Goal: Task Accomplishment & Management: Use online tool/utility

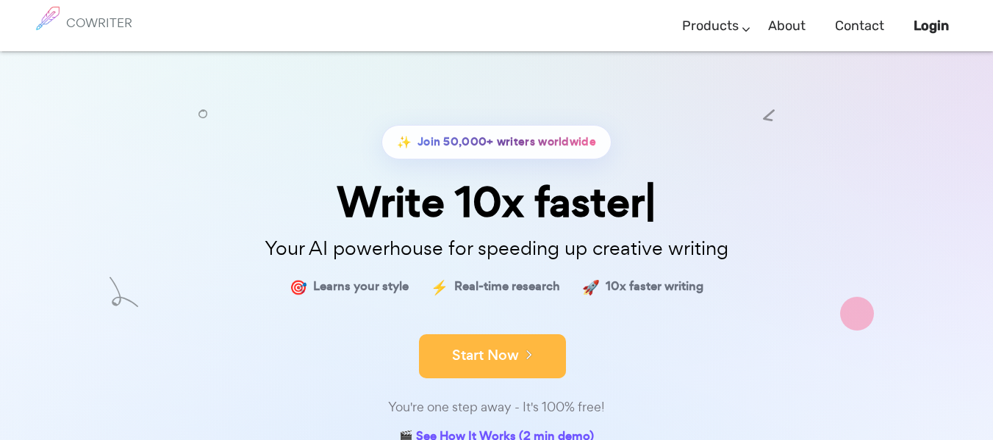
click at [519, 375] on button "Start Now" at bounding box center [492, 356] width 147 height 44
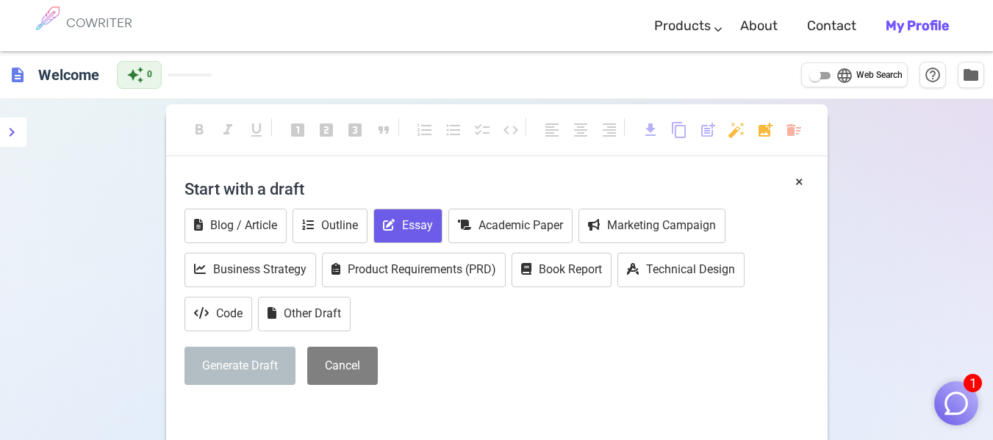
click at [425, 220] on button "Essay" at bounding box center [407, 226] width 69 height 35
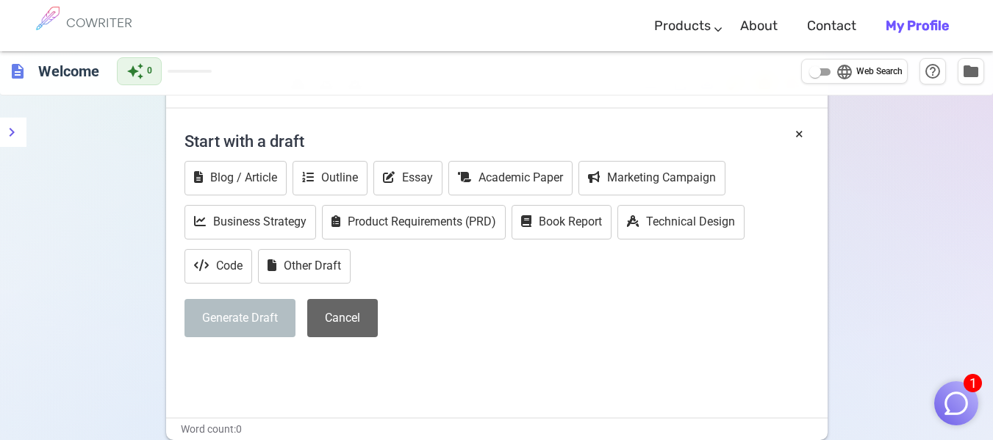
scroll to position [73, 0]
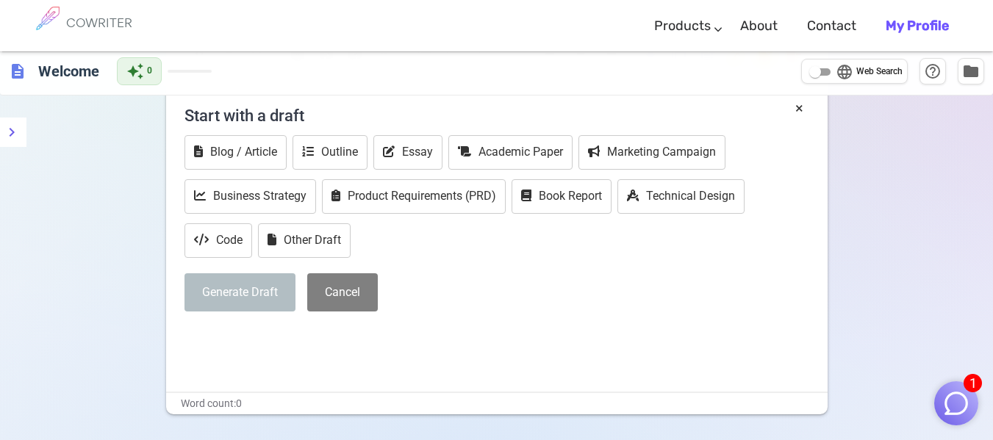
click at [320, 362] on div "× Start with a draft Blog / Article Outline Essay Academic Paper Marketing Camp…" at bounding box center [496, 245] width 661 height 294
click at [245, 362] on div "× Start with a draft Blog / Article Outline Essay Academic Paper Marketing Camp…" at bounding box center [496, 245] width 661 height 294
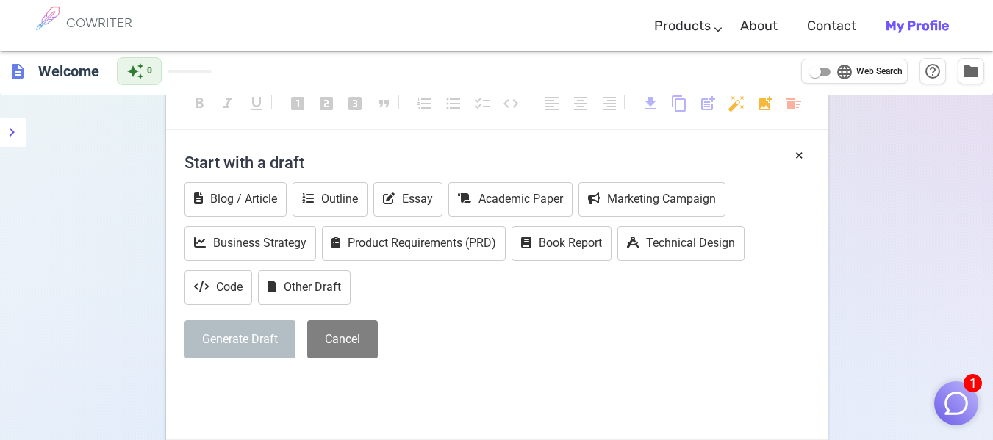
scroll to position [0, 0]
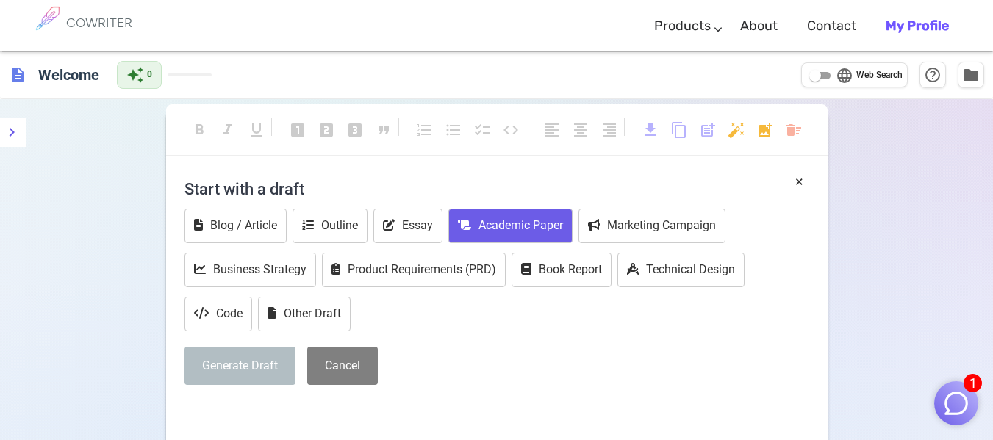
click at [453, 219] on button "Academic Paper" at bounding box center [510, 226] width 124 height 35
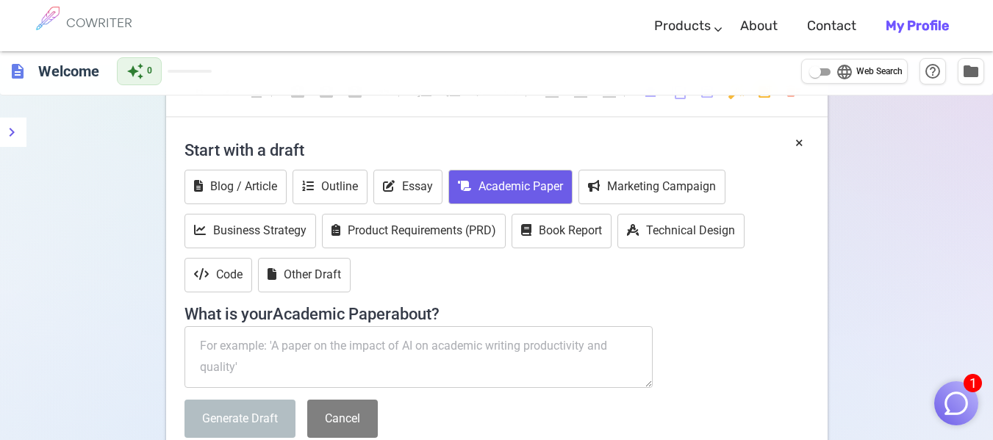
scroll to position [73, 0]
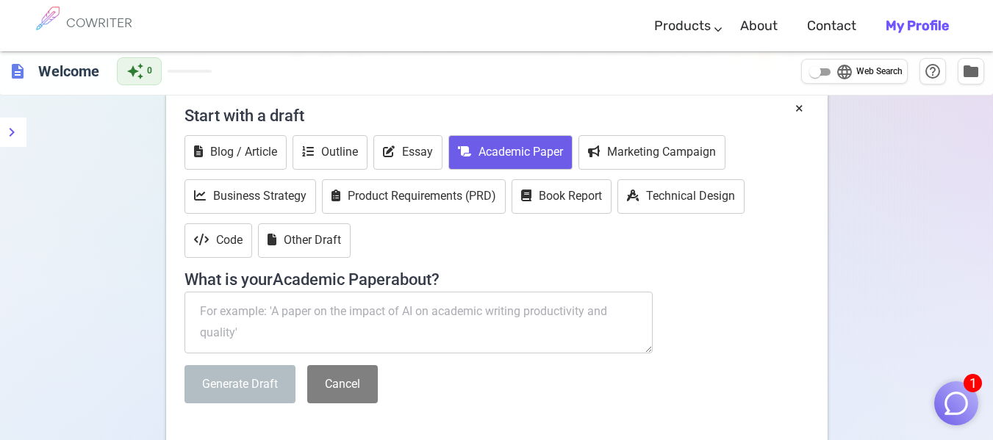
click at [367, 318] on textarea at bounding box center [418, 323] width 469 height 62
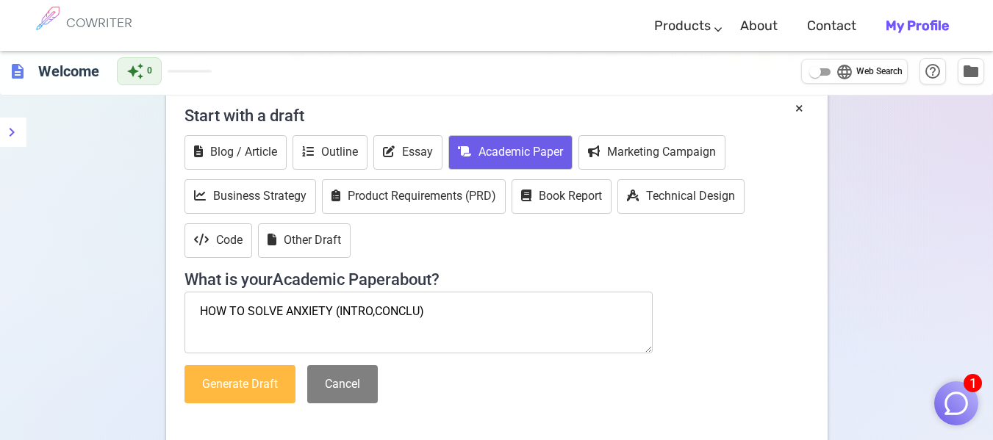
type textarea "HOW TO SOLVE ANXIETY (INTRO,CONCLU)"
click at [229, 395] on button "Generate Draft" at bounding box center [239, 384] width 111 height 39
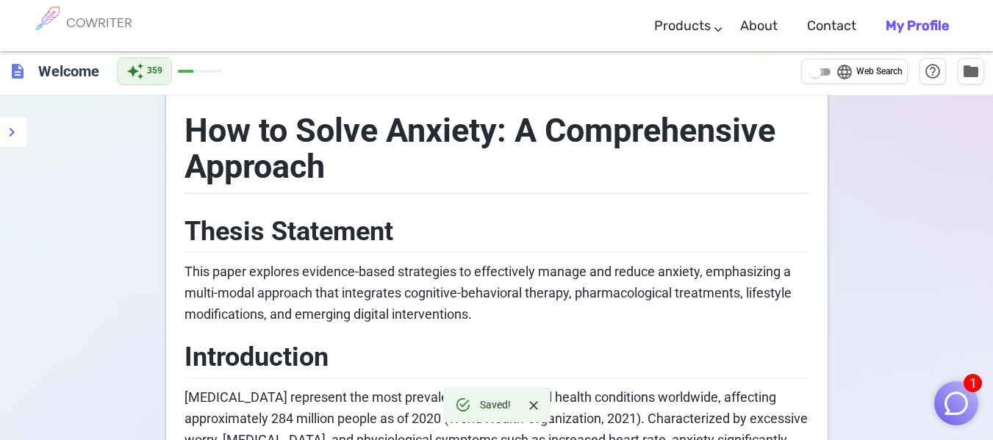
click at [808, 70] on input "language Web Search" at bounding box center [815, 72] width 53 height 18
checkbox input "true"
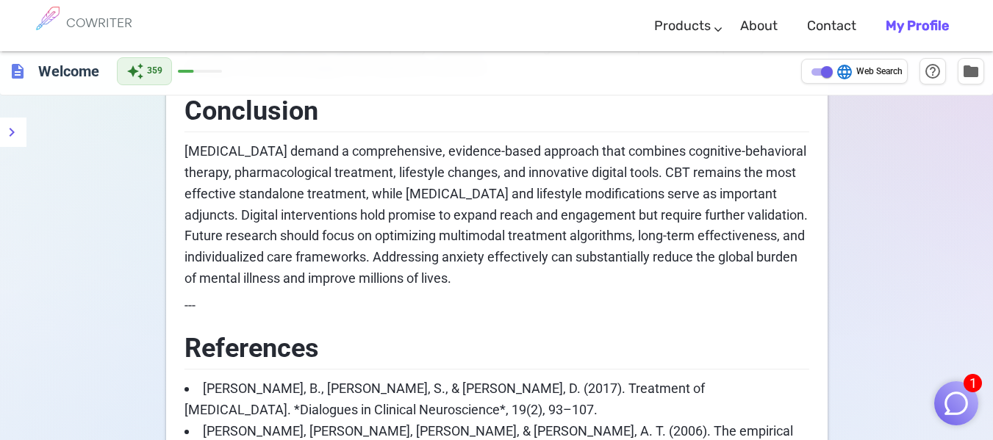
scroll to position [1837, 0]
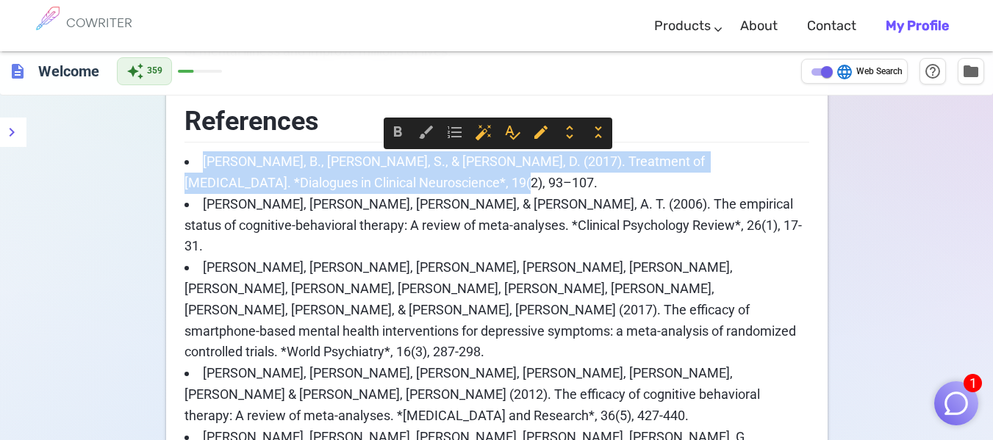
drag, startPoint x: 371, startPoint y: 186, endPoint x: 170, endPoint y: 157, distance: 202.7
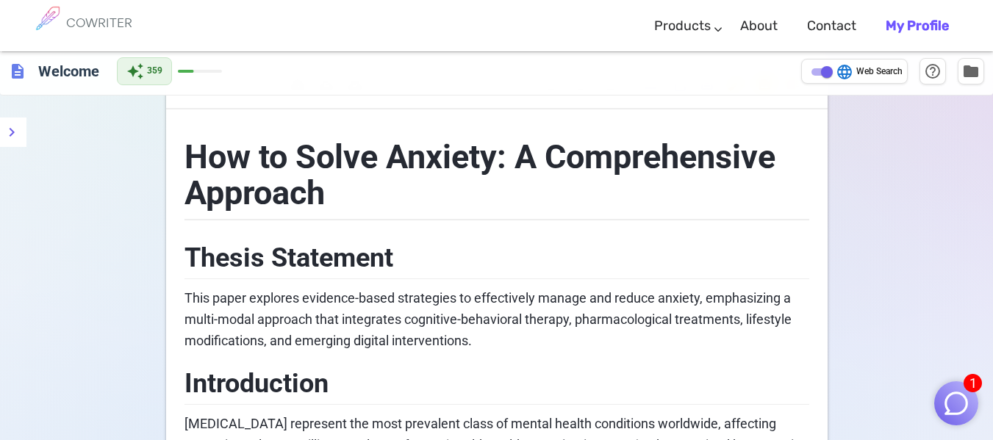
scroll to position [0, 0]
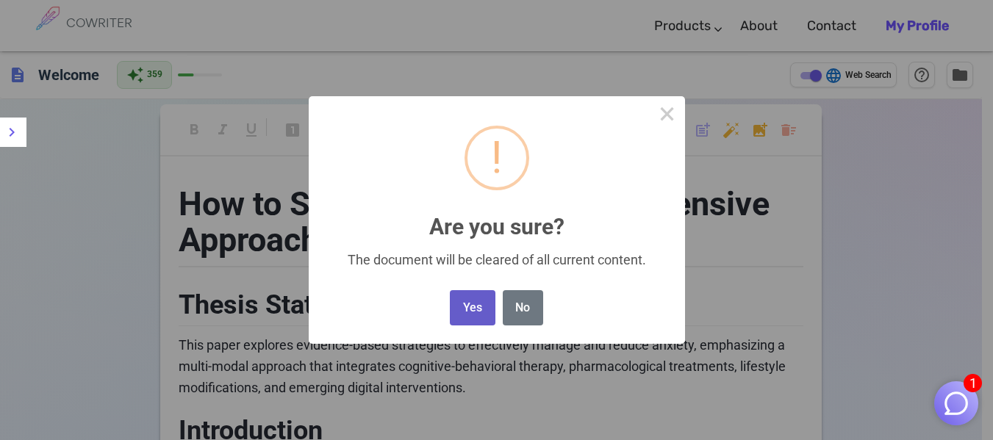
click at [471, 302] on button "Yes" at bounding box center [472, 308] width 45 height 36
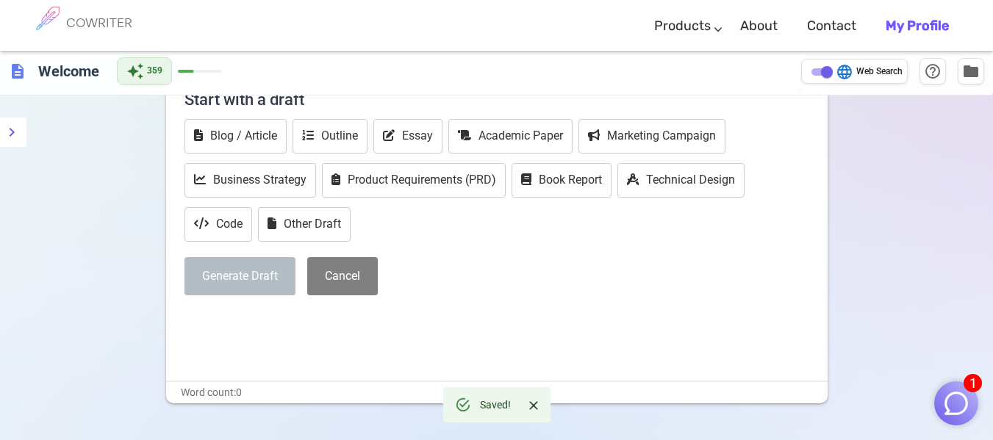
scroll to position [18, 0]
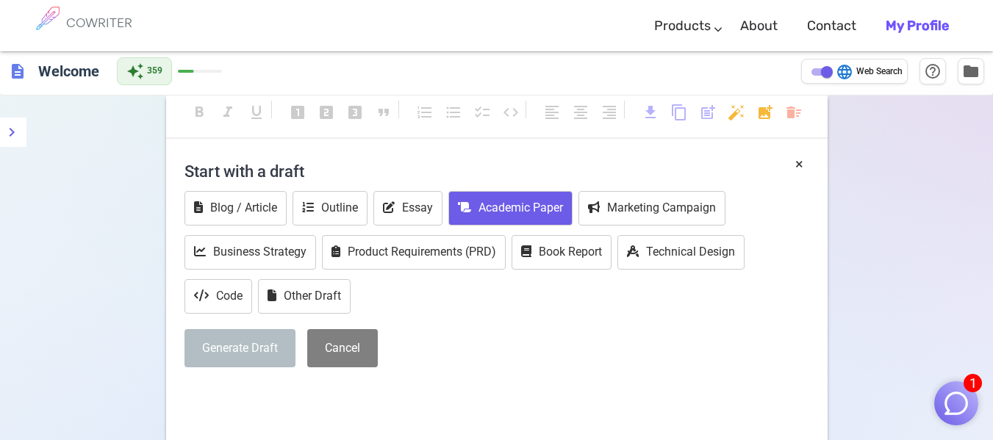
click at [489, 210] on button "Academic Paper" at bounding box center [510, 208] width 124 height 35
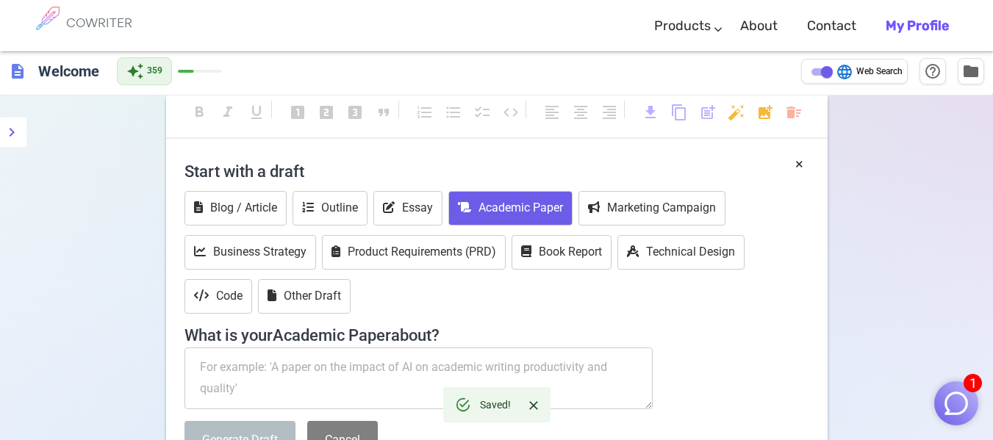
click at [388, 375] on textarea at bounding box center [418, 379] width 469 height 62
drag, startPoint x: 387, startPoint y: 375, endPoint x: 356, endPoint y: 365, distance: 31.6
click at [356, 365] on textarea at bounding box center [418, 379] width 469 height 62
click at [362, 383] on textarea at bounding box center [418, 379] width 469 height 62
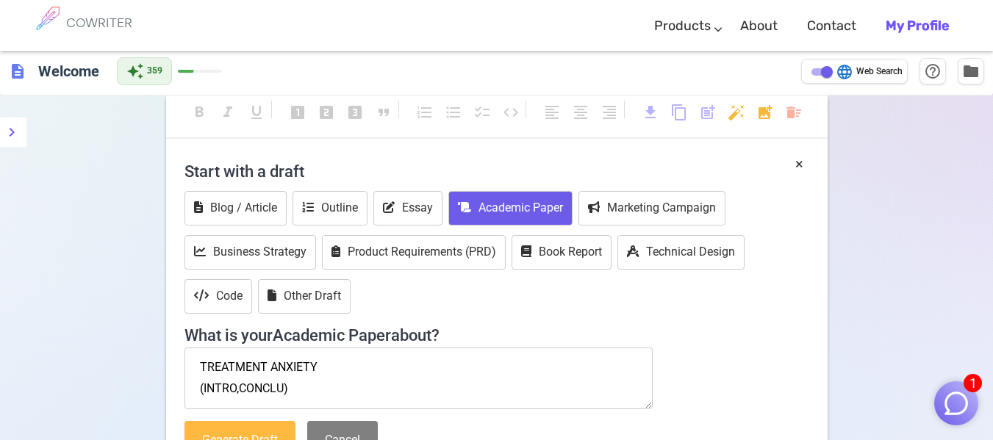
type textarea "TREATMENT ANXIETY (INTRO,CONCLU)"
click at [275, 431] on button "Generate Draft" at bounding box center [239, 440] width 111 height 39
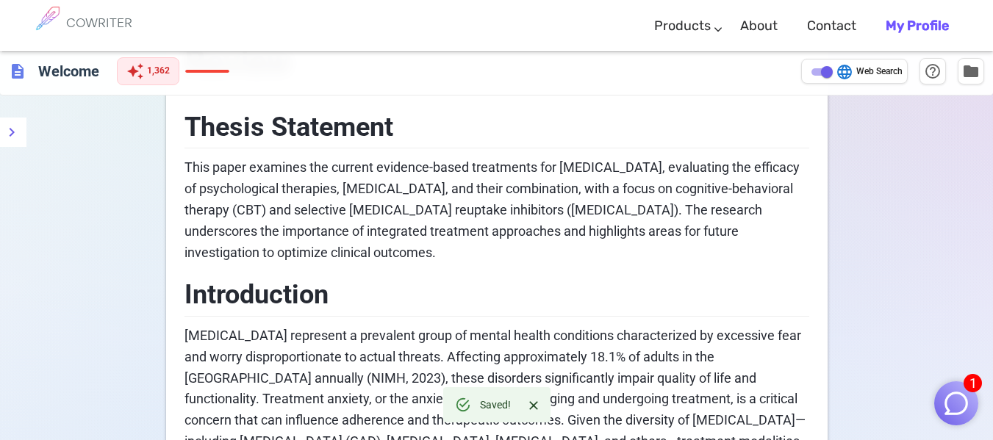
scroll to position [0, 0]
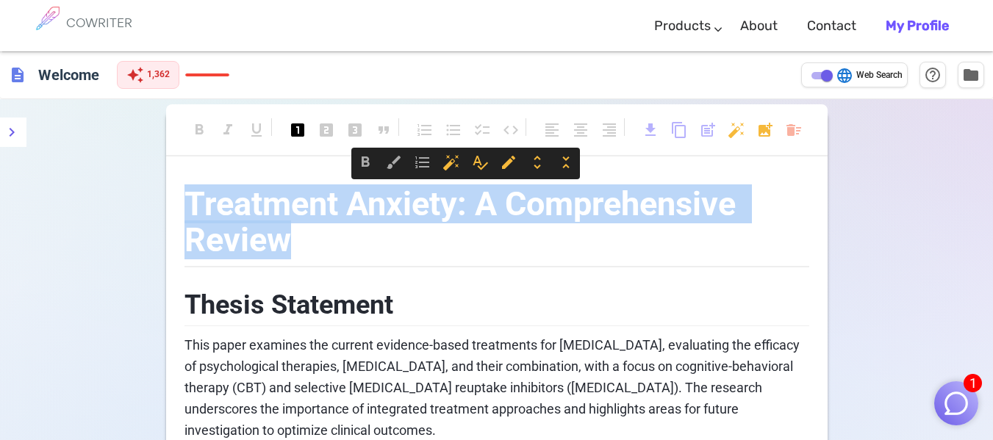
drag, startPoint x: 302, startPoint y: 241, endPoint x: 181, endPoint y: 182, distance: 135.1
copy span "Treatment Anxiety: A Comprehensive Review"
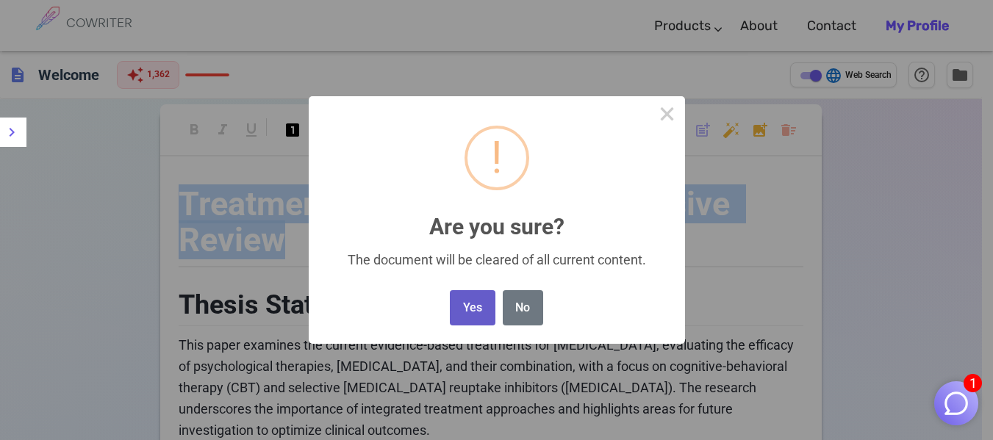
click at [475, 304] on button "Yes" at bounding box center [472, 308] width 45 height 36
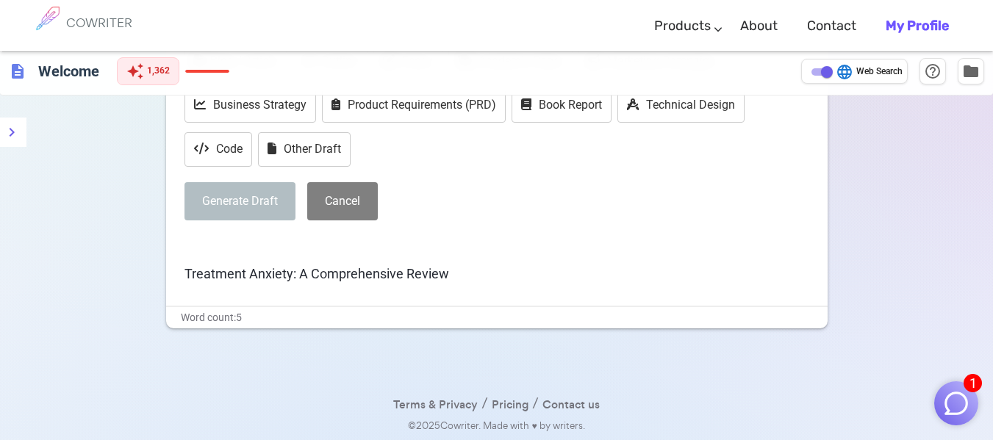
scroll to position [91, 0]
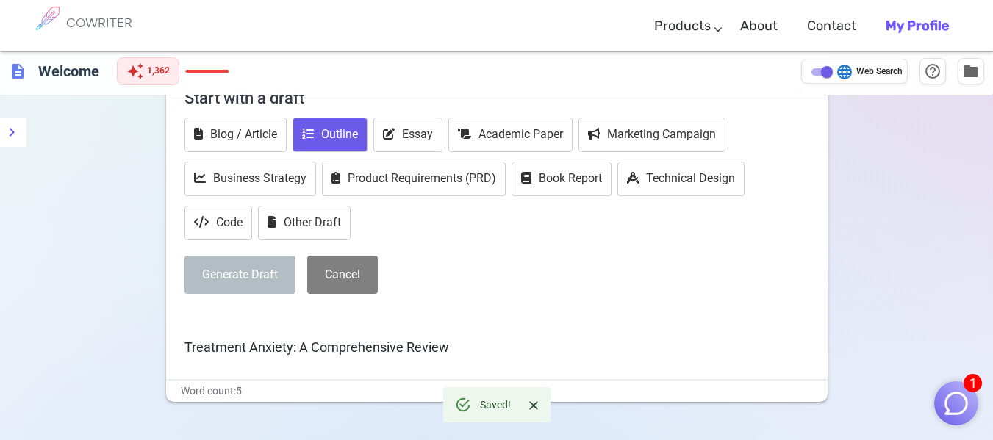
click at [334, 129] on button "Outline" at bounding box center [329, 135] width 75 height 35
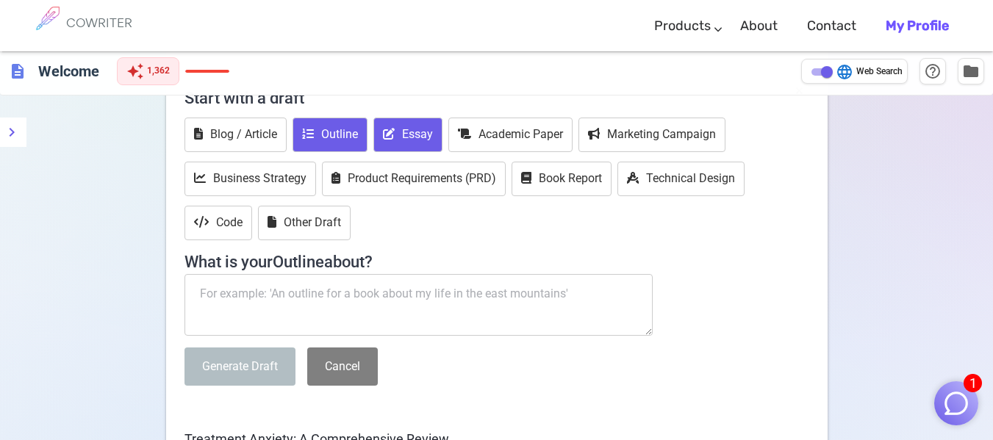
click at [405, 132] on button "Essay" at bounding box center [407, 135] width 69 height 35
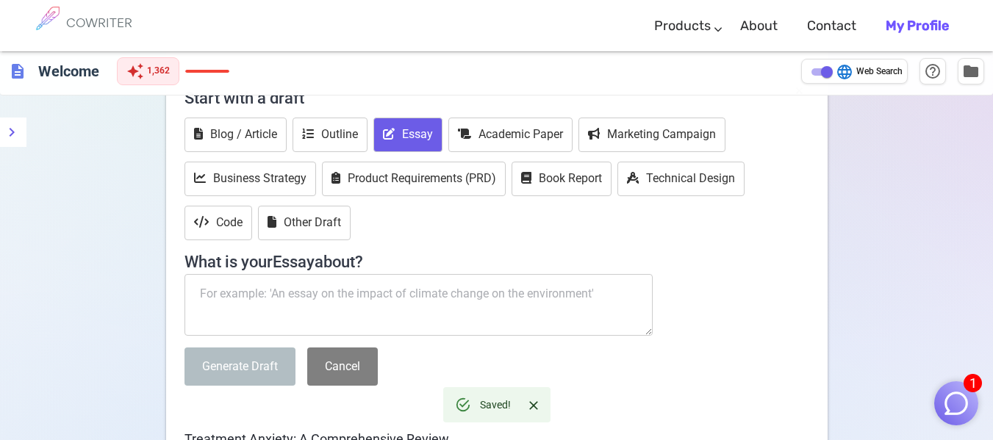
paste textarea "Treatment Anxiety: A Comprehensive Review"
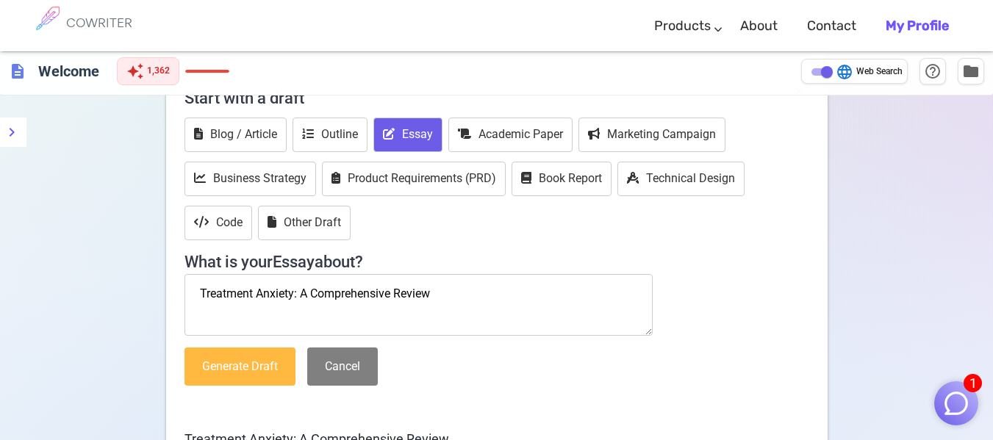
type textarea "Treatment Anxiety: A Comprehensive Review"
click at [266, 368] on button "Generate Draft" at bounding box center [239, 367] width 111 height 39
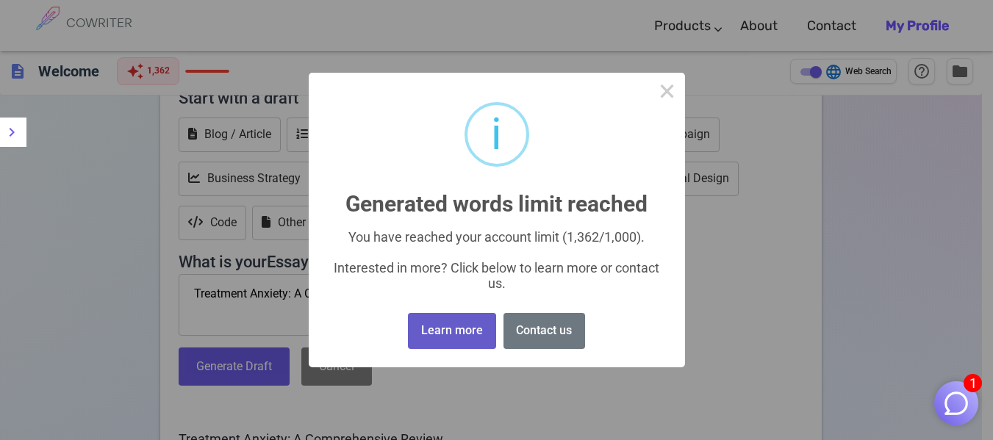
click at [470, 339] on button "Learn more" at bounding box center [451, 331] width 87 height 36
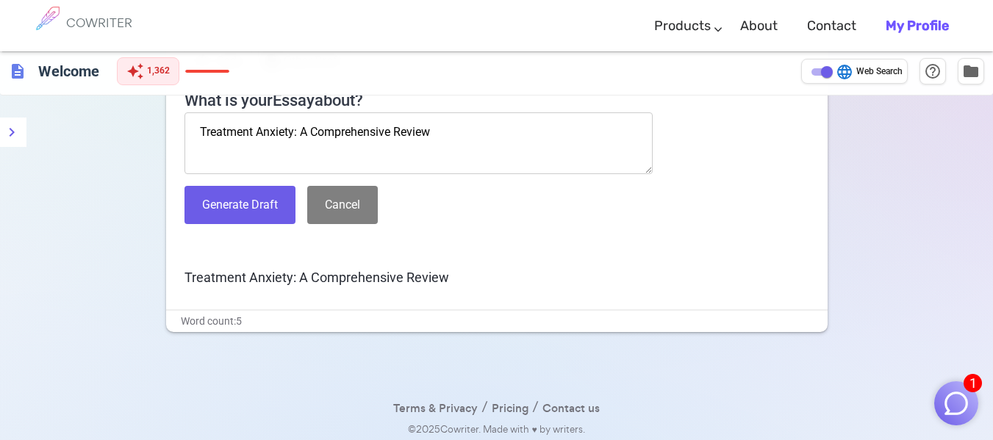
scroll to position [256, 0]
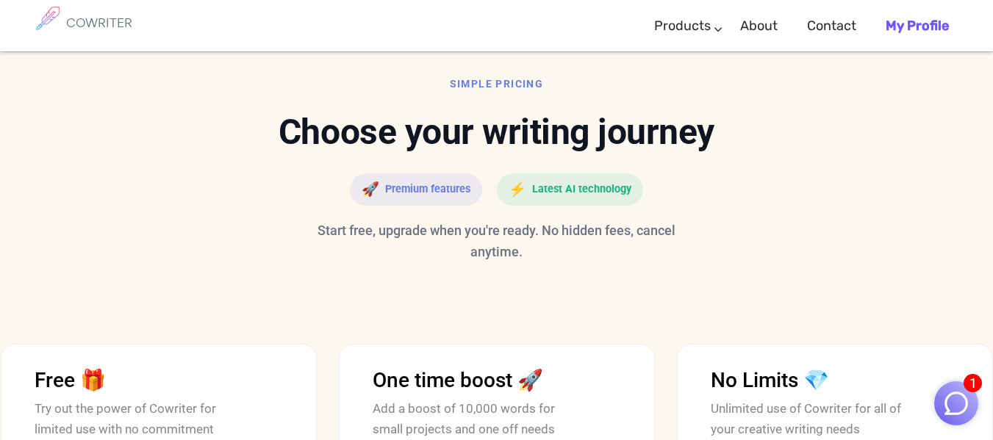
scroll to position [3606, 0]
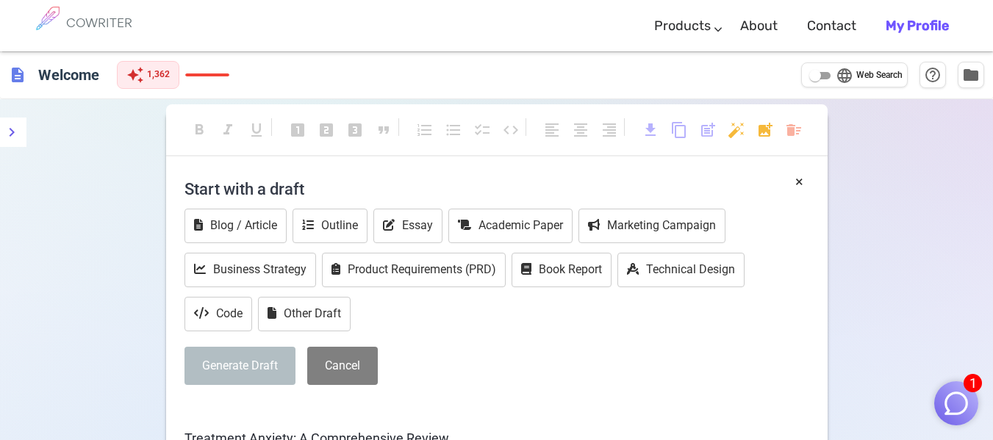
scroll to position [165, 0]
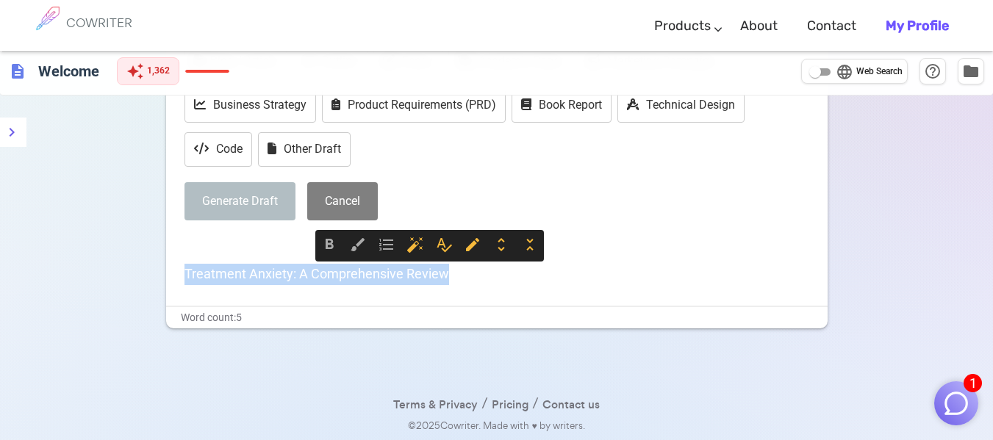
drag, startPoint x: 392, startPoint y: 278, endPoint x: 172, endPoint y: 286, distance: 220.6
click at [176, 284] on div "× Start with a draft Blog / Article Outline Essay Academic Paper Marketing Camp…" at bounding box center [496, 156] width 661 height 299
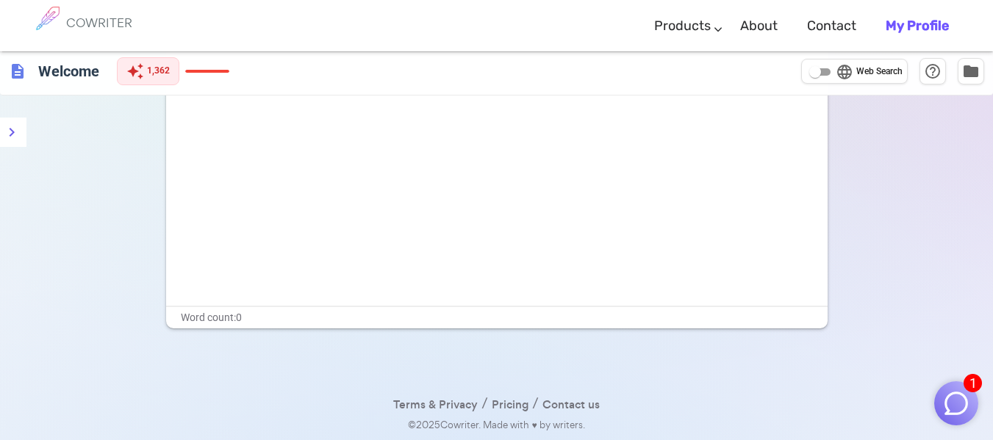
scroll to position [0, 0]
